Goal: Find contact information: Find contact information

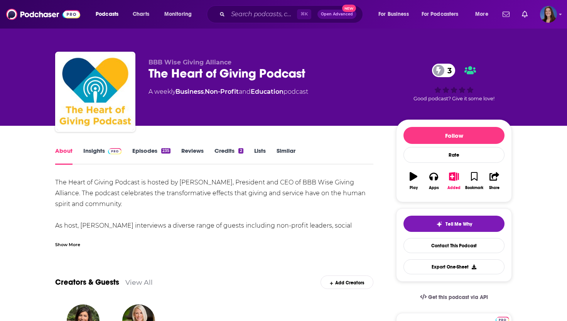
click at [96, 148] on link "Insights" at bounding box center [102, 156] width 38 height 18
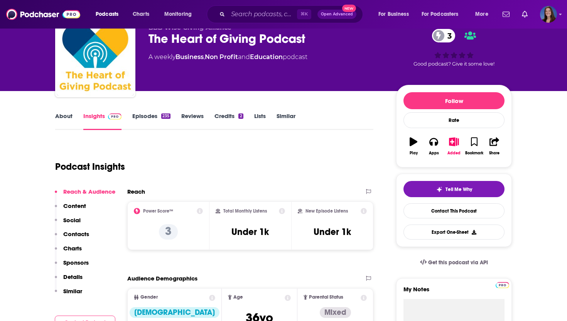
click at [73, 230] on p "Contacts" at bounding box center [76, 233] width 26 height 7
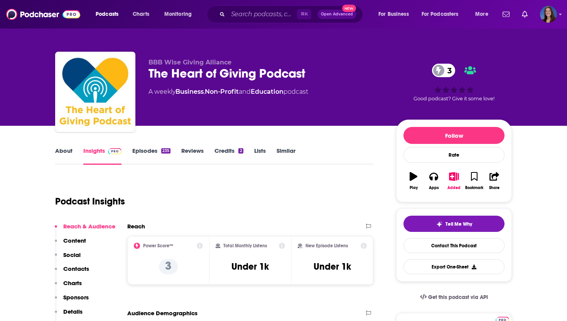
click at [66, 150] on link "About" at bounding box center [63, 156] width 17 height 18
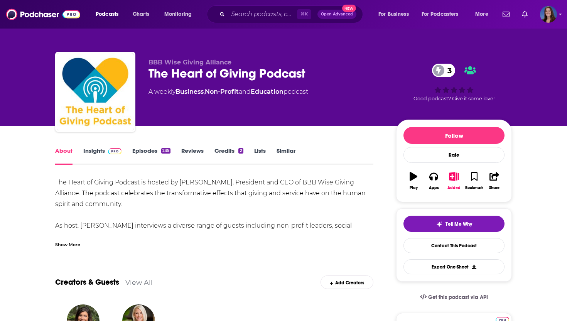
click at [101, 148] on link "Insights" at bounding box center [102, 156] width 38 height 18
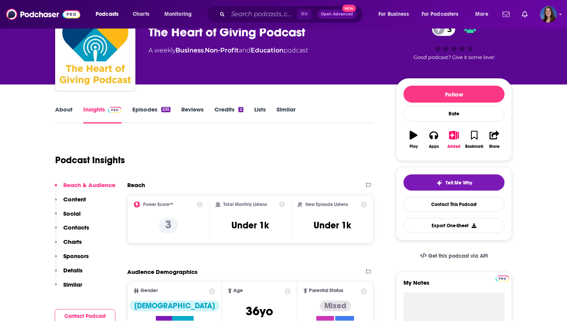
scroll to position [56, 0]
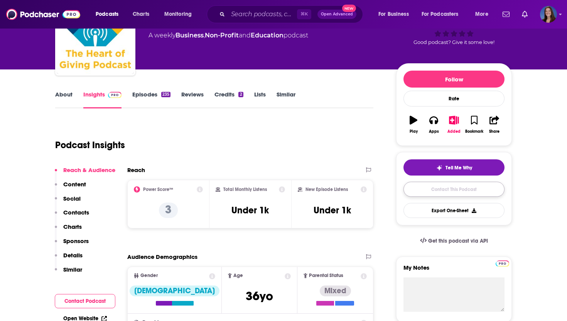
click at [430, 193] on link "Contact This Podcast" at bounding box center [454, 189] width 101 height 15
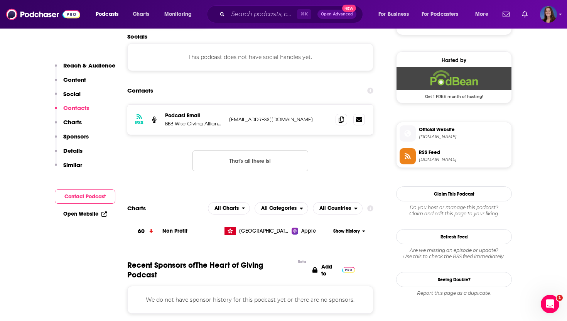
scroll to position [520, 0]
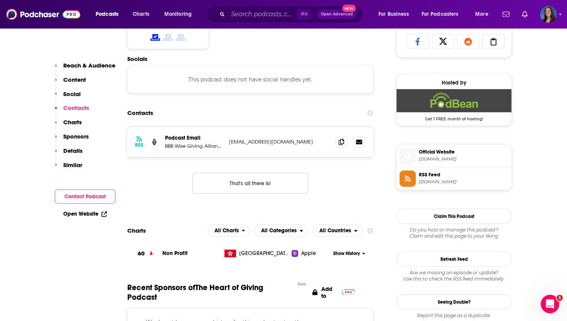
click at [210, 146] on p "BBB Wise Giving Alliance" at bounding box center [194, 146] width 58 height 7
click at [215, 146] on p "BBB Wise Giving Alliance" at bounding box center [194, 146] width 58 height 7
click at [219, 147] on p "BBB Wise Giving Alliance" at bounding box center [194, 146] width 58 height 7
click at [193, 134] on div "RSS Podcast Email BBB Wise Giving Alliance [EMAIL_ADDRESS][DOMAIN_NAME] [EMAIL_…" at bounding box center [250, 142] width 246 height 30
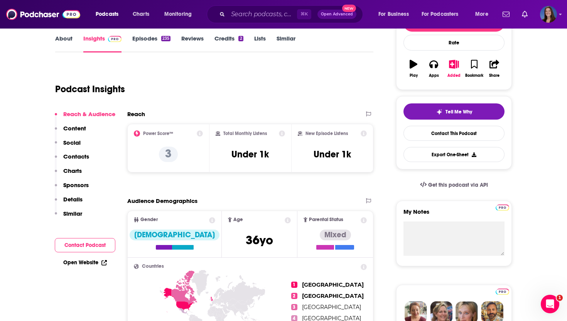
scroll to position [0, 0]
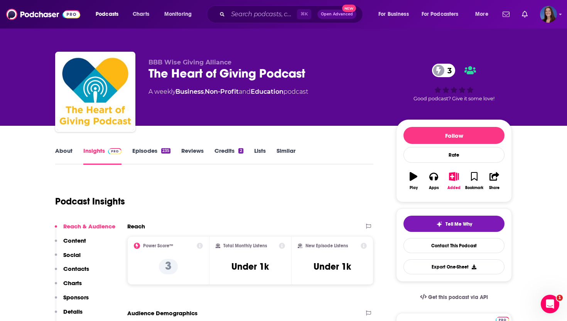
click at [65, 150] on link "About" at bounding box center [63, 156] width 17 height 18
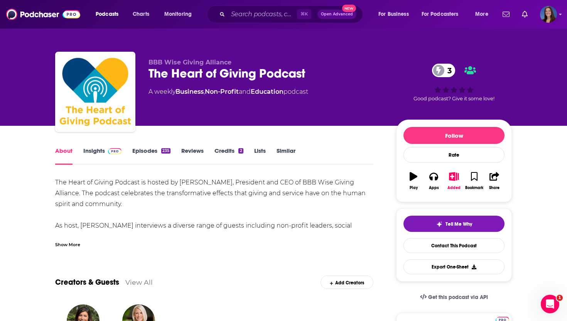
click at [63, 242] on div "Show More" at bounding box center [67, 243] width 25 height 7
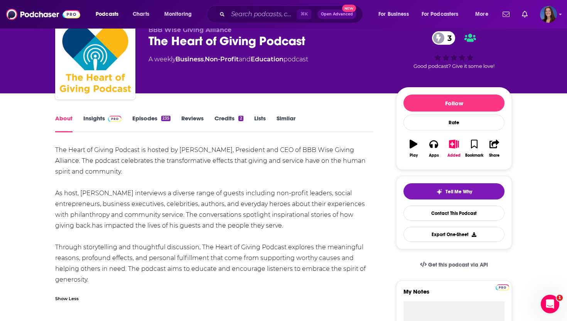
scroll to position [33, 0]
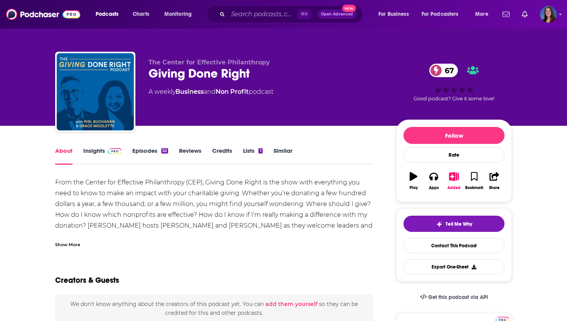
click at [64, 242] on div "Show More" at bounding box center [67, 243] width 25 height 7
